Goal: Use online tool/utility: Use online tool/utility

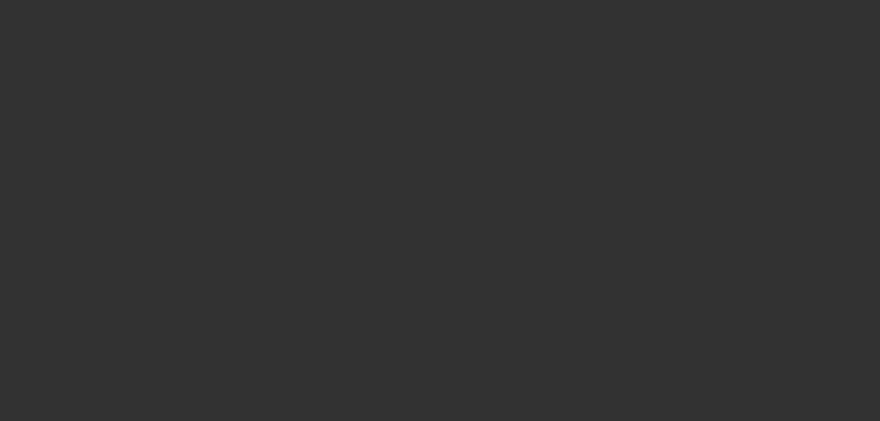
click at [386, 9] on div at bounding box center [440, 210] width 880 height 421
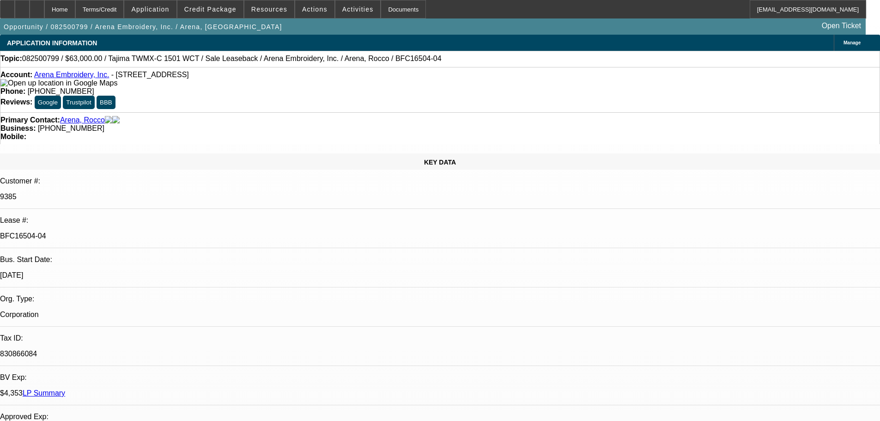
select select "0"
select select "2"
select select "0.1"
select select "4"
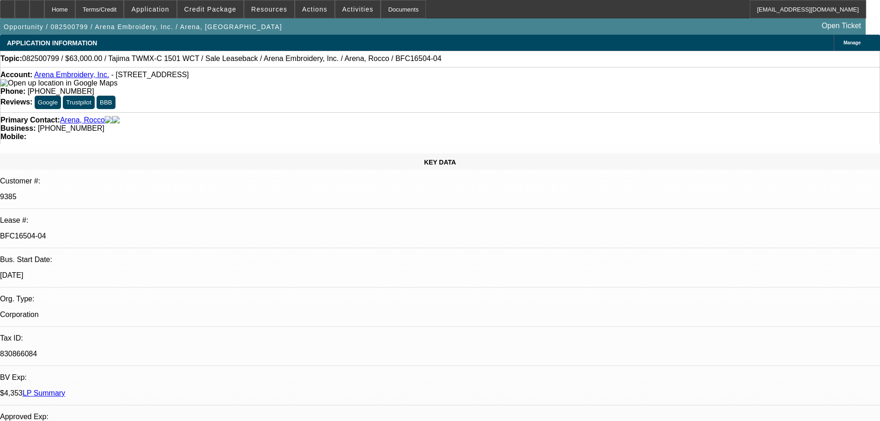
select select "0"
select select "2"
select select "0.1"
select select "4"
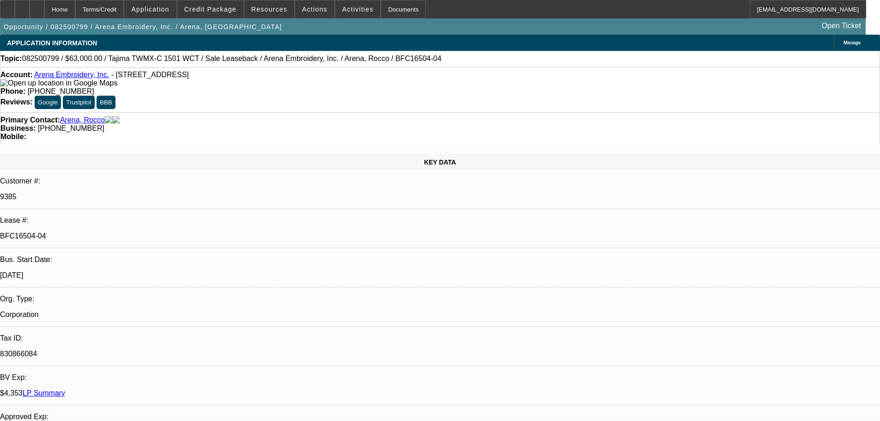
select select "0"
select select "2"
select select "0.1"
select select "4"
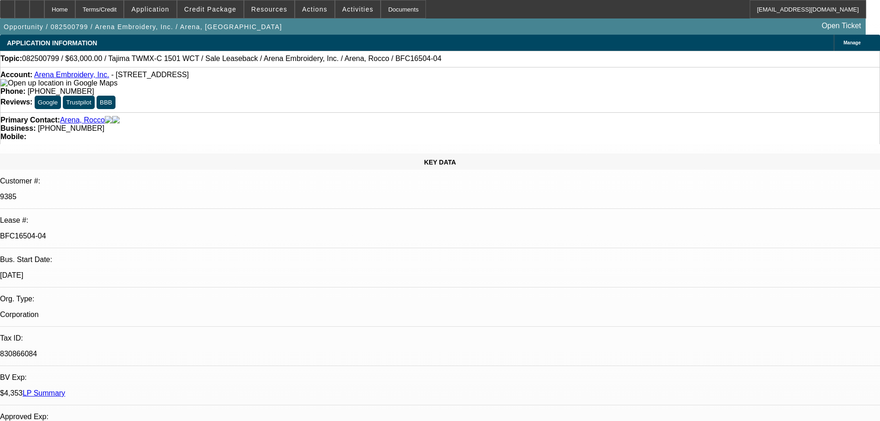
select select "0"
select select "2"
select select "0.1"
select select "4"
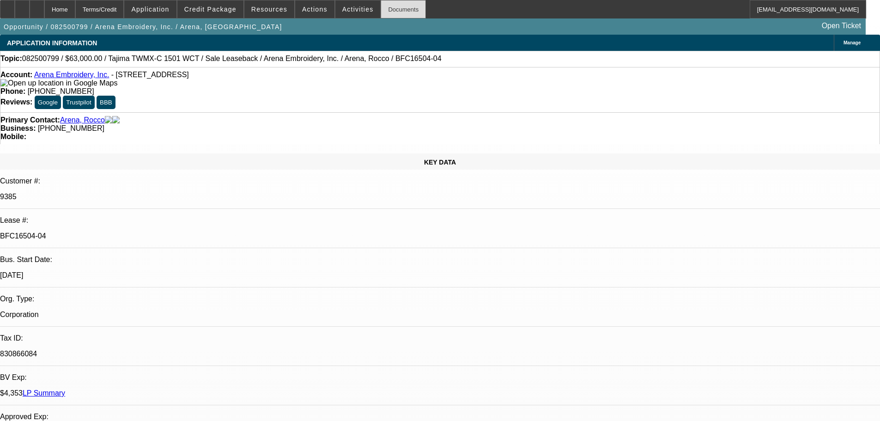
click at [386, 8] on div "Documents" at bounding box center [403, 9] width 45 height 18
